Goal: Communication & Community: Answer question/provide support

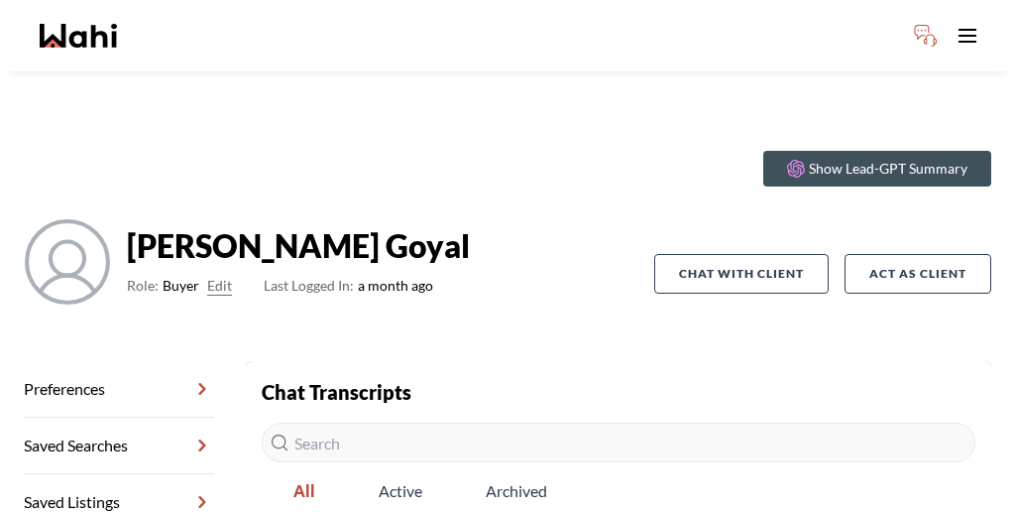
scroll to position [63, 0]
